Goal: Task Accomplishment & Management: Use online tool/utility

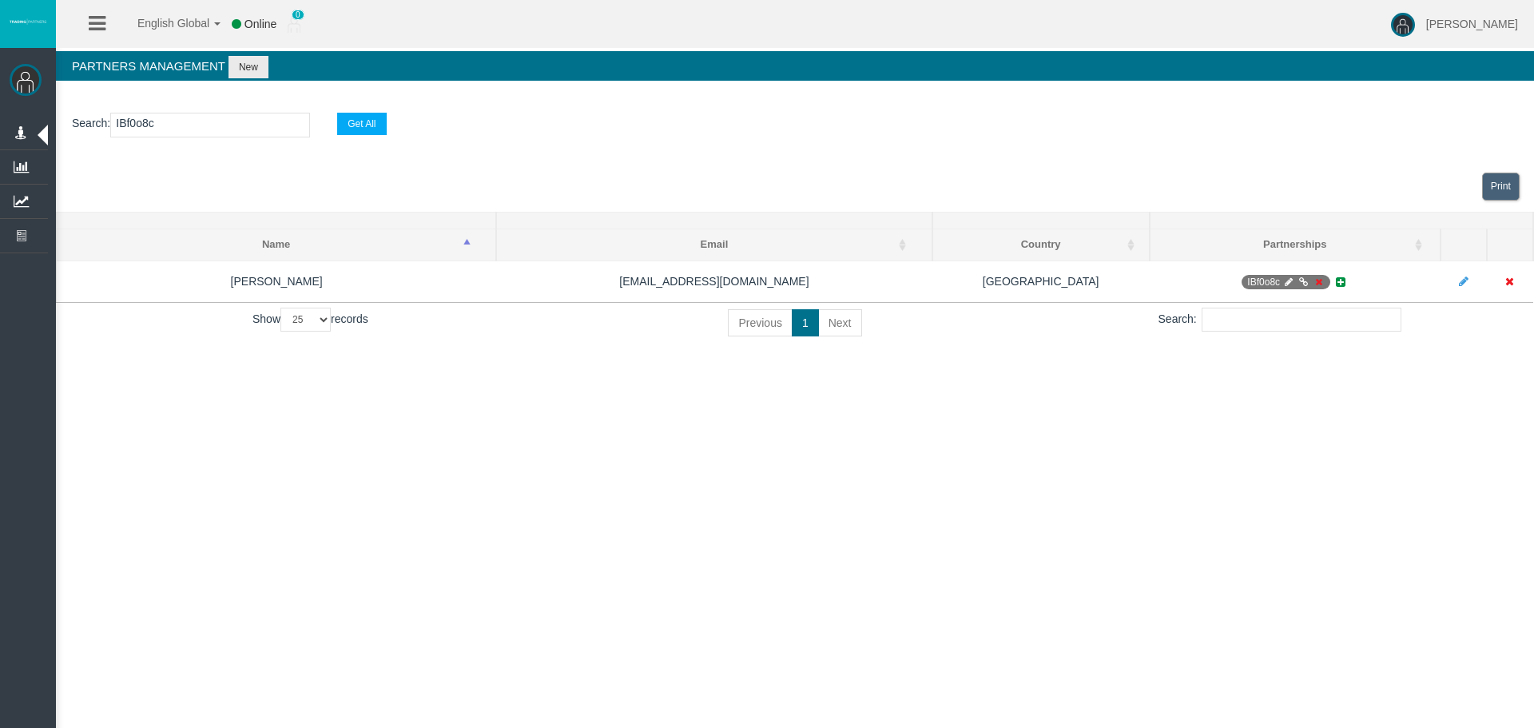
select select "25"
click at [137, 118] on input "IBf0o8c" at bounding box center [210, 125] width 200 height 25
paste input "7ybn6"
type input "IB7ybn6"
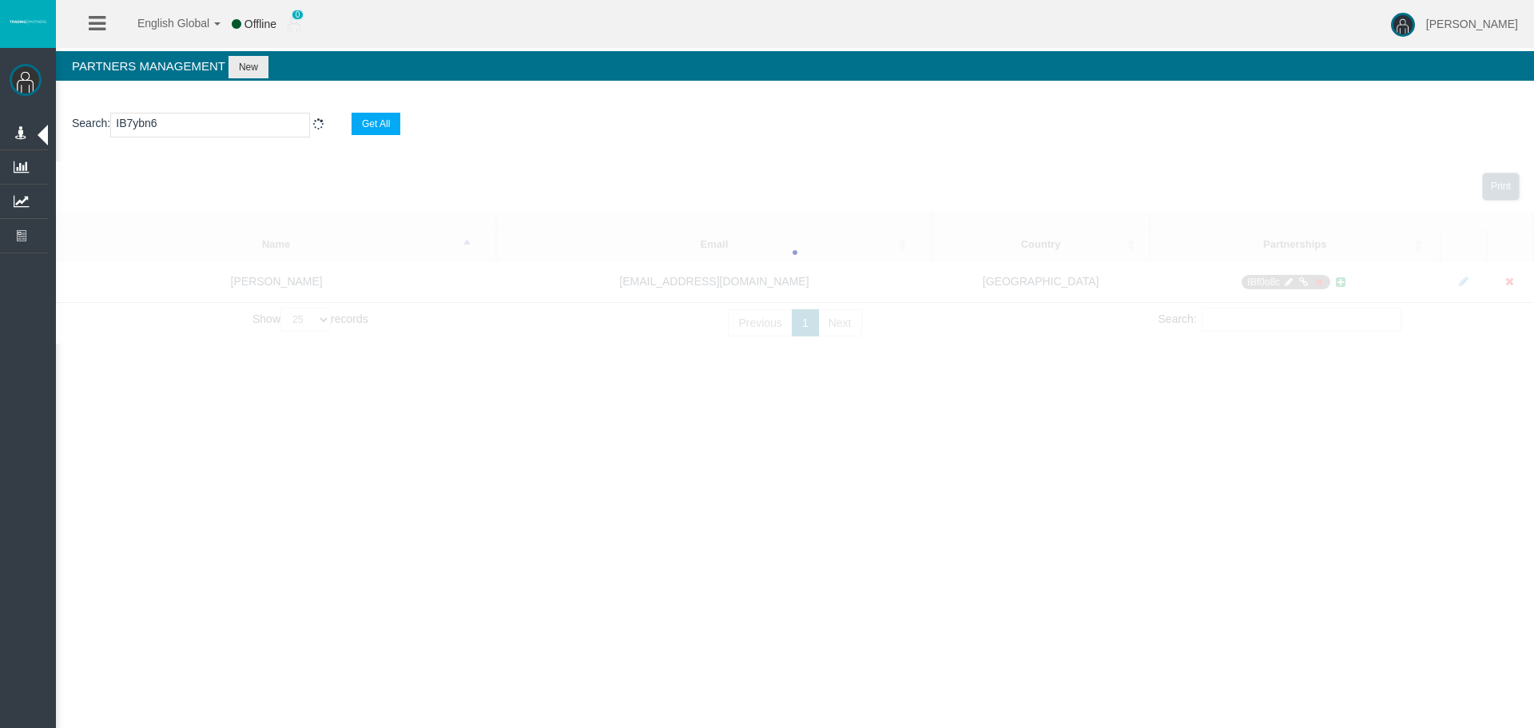
select select "25"
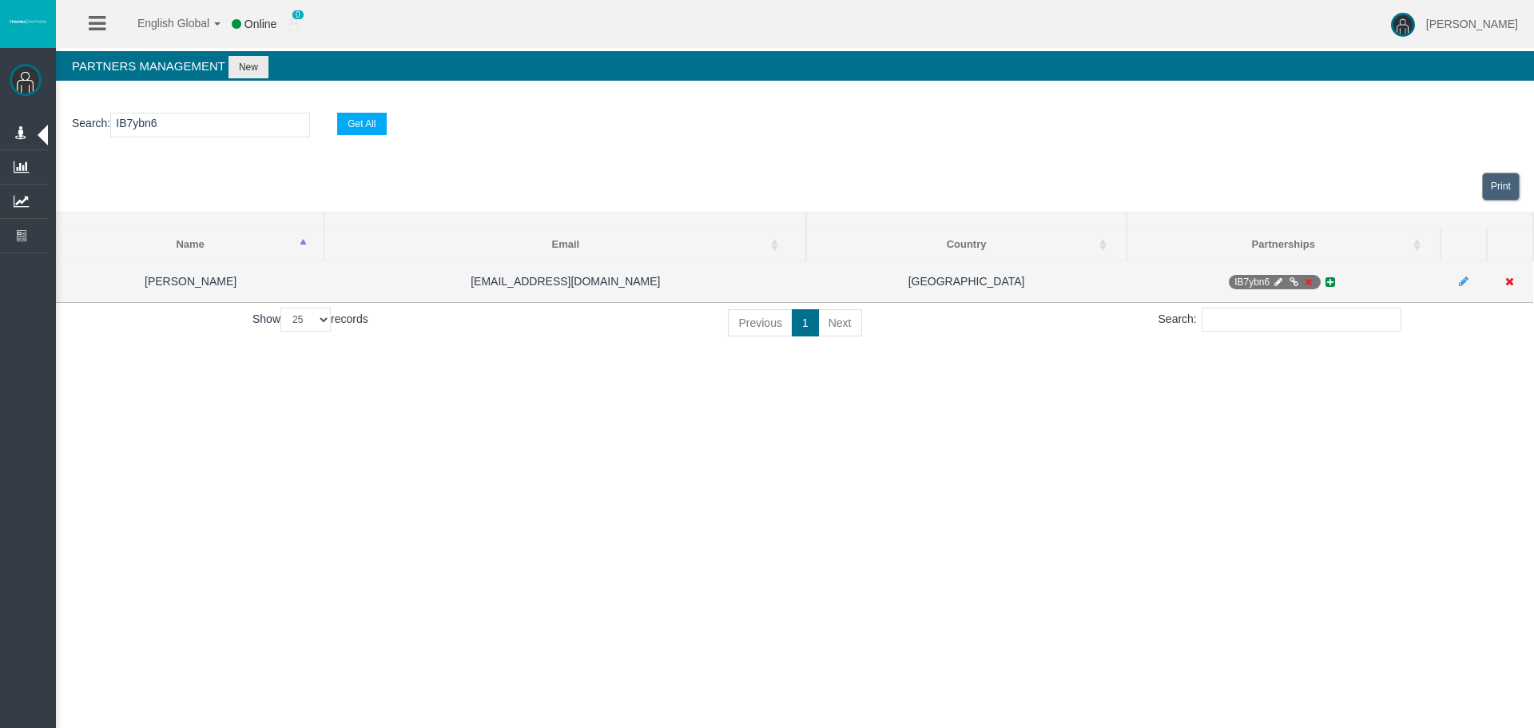
type input "IB7ybn6"
click at [1276, 284] on icon at bounding box center [1279, 282] width 12 height 10
select select "0"
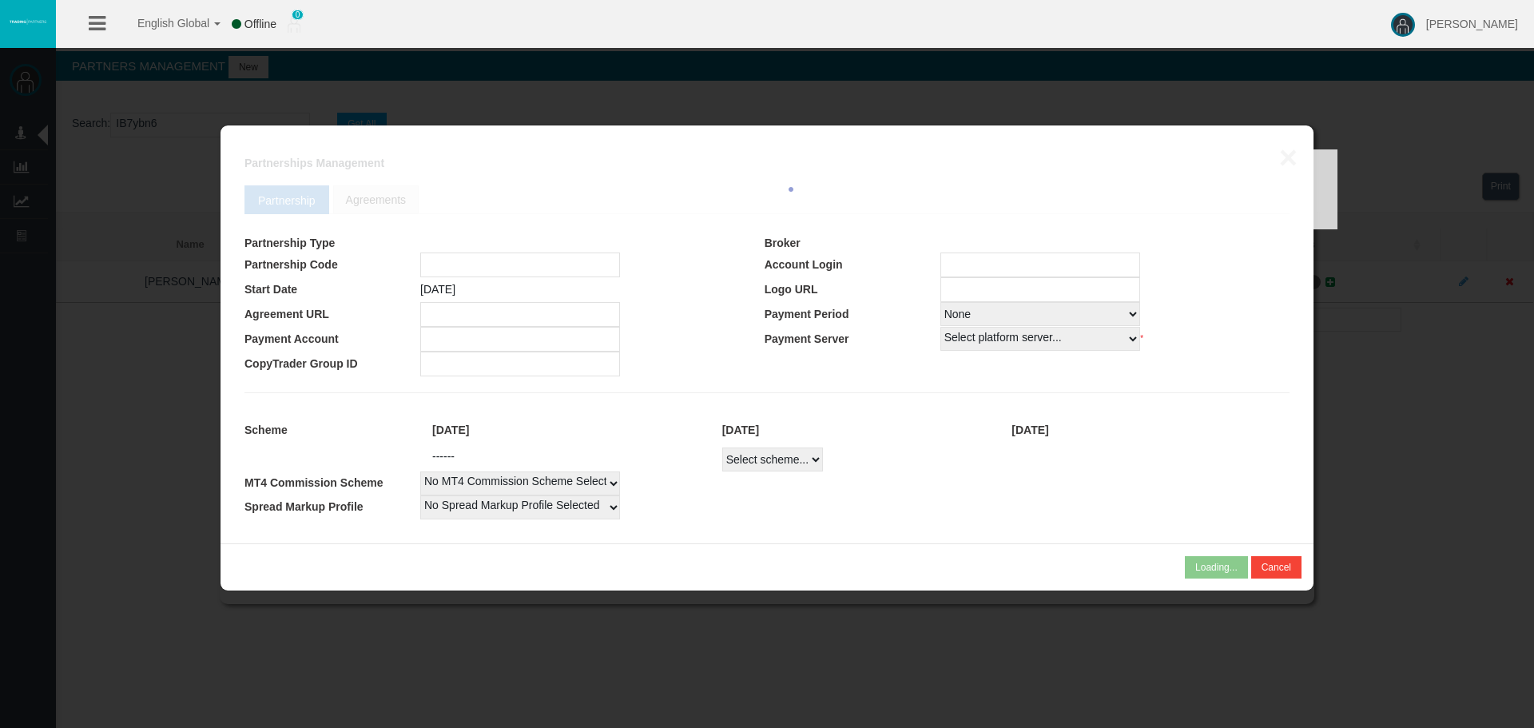
type input "IB7ybn6"
type input "19262310"
select select
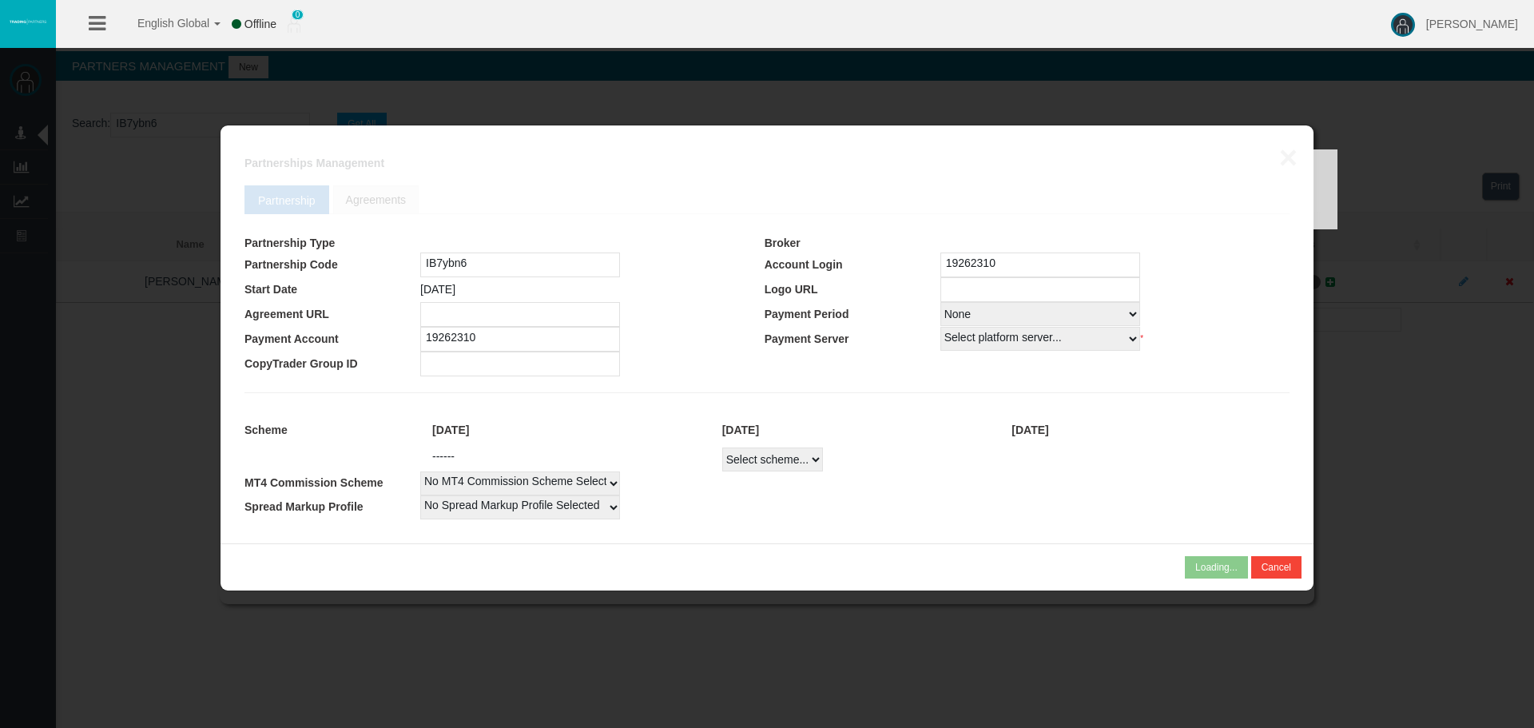
select select
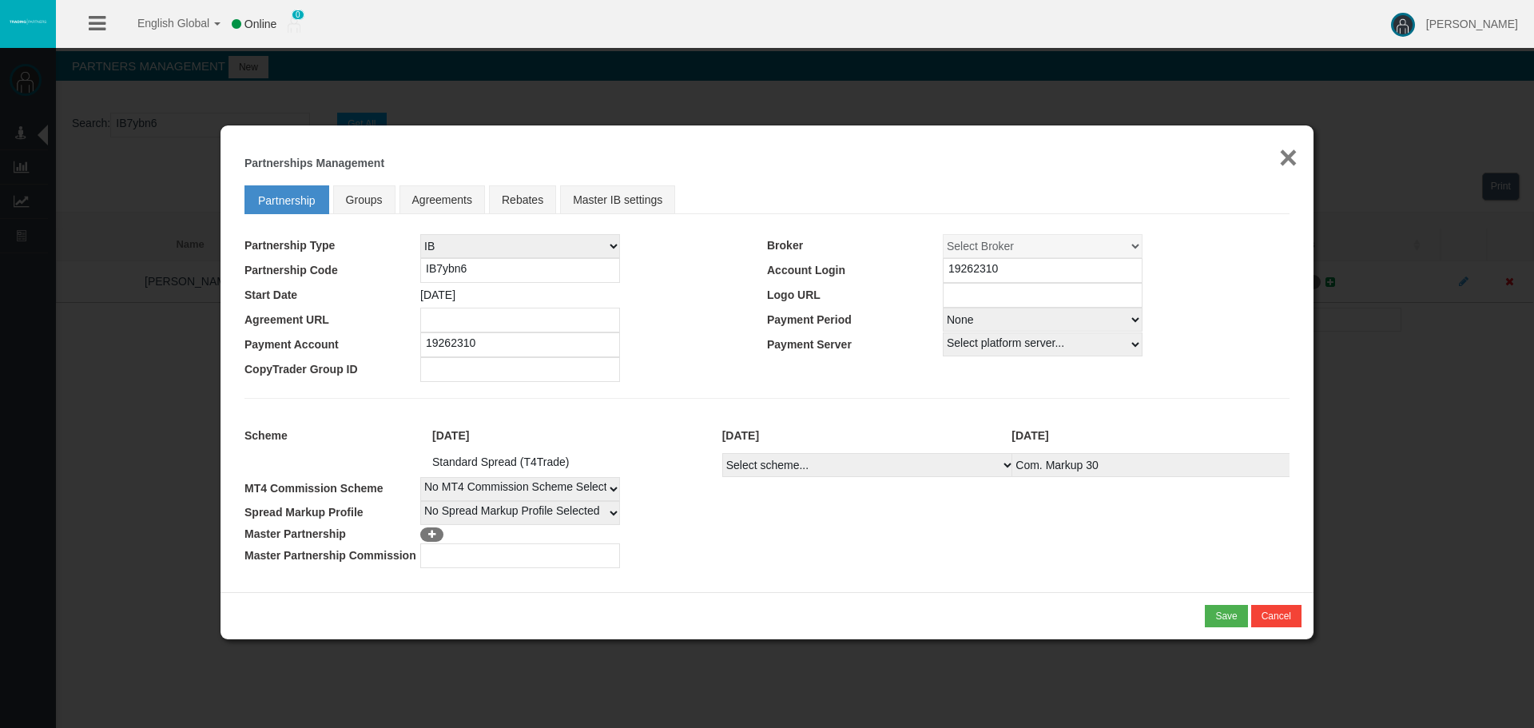
click at [1286, 165] on button "×" at bounding box center [1288, 157] width 18 height 32
